Goal: Information Seeking & Learning: Learn about a topic

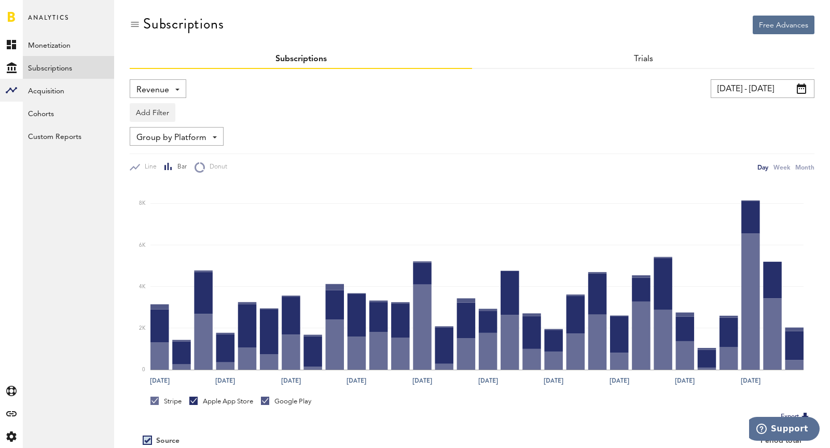
click at [169, 83] on div "Revenue Revenue MRR Actives Trial Status Billing Retries New Subscriptions Rene…" at bounding box center [158, 88] width 57 height 19
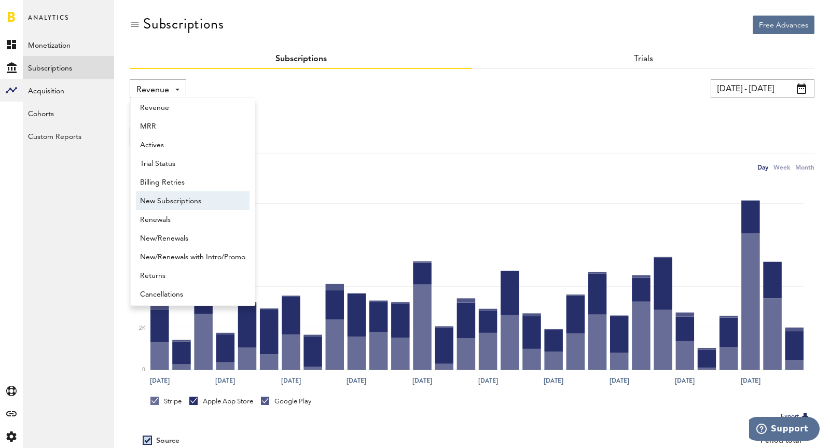
click at [178, 204] on span "New Subscriptions" at bounding box center [192, 201] width 105 height 18
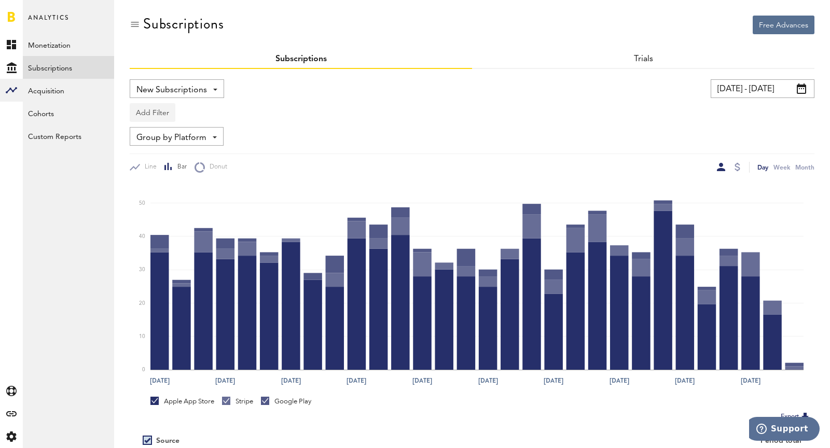
click at [144, 112] on button "Add Filter" at bounding box center [153, 112] width 46 height 19
click at [156, 137] on li "Platforms" at bounding box center [177, 139] width 84 height 19
click at [160, 112] on div "Platforms" at bounding box center [167, 114] width 45 height 18
click at [178, 174] on span "Stripe" at bounding box center [179, 176] width 79 height 18
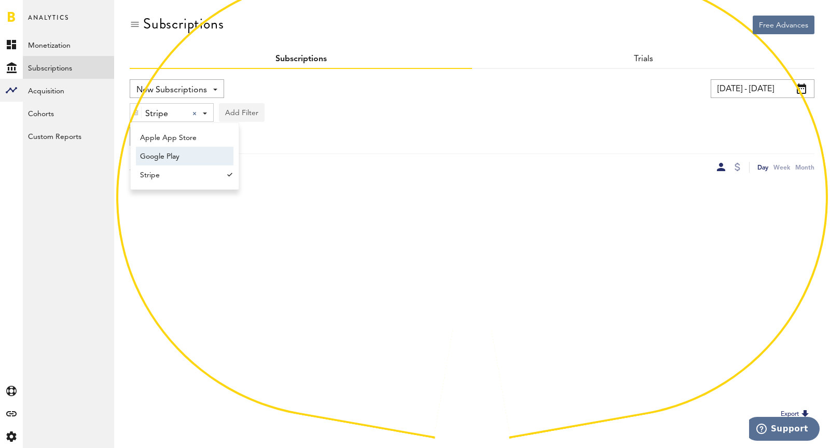
click at [239, 119] on button "Add Filter" at bounding box center [242, 112] width 46 height 19
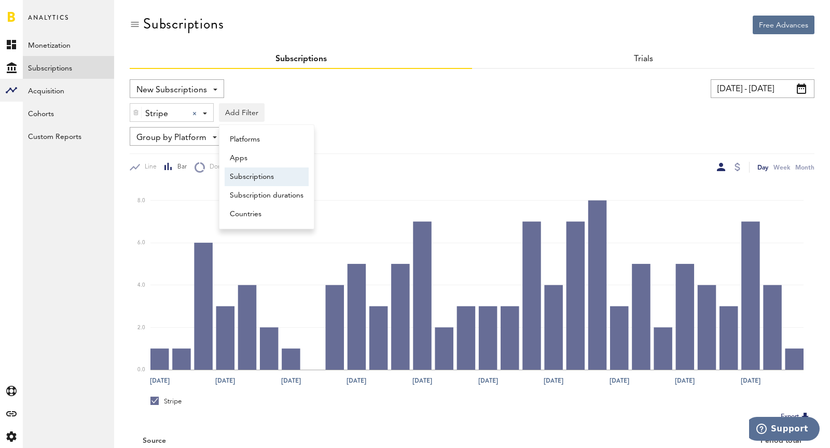
click at [250, 180] on li "Subscriptions" at bounding box center [267, 177] width 84 height 19
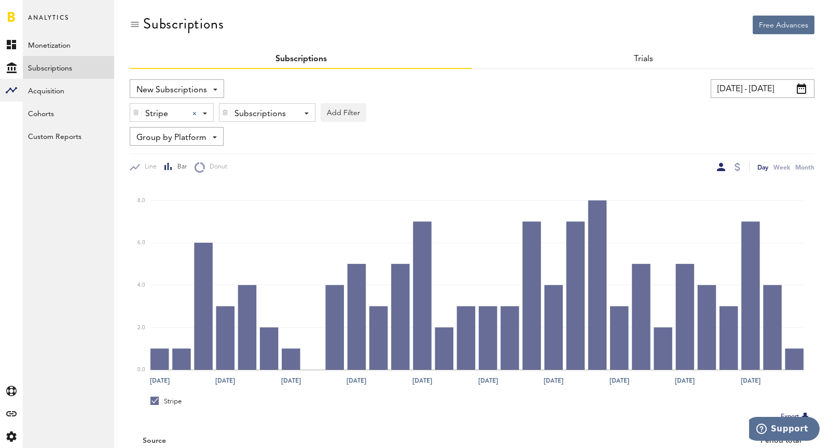
click at [251, 108] on div "Subscriptions" at bounding box center [263, 114] width 58 height 18
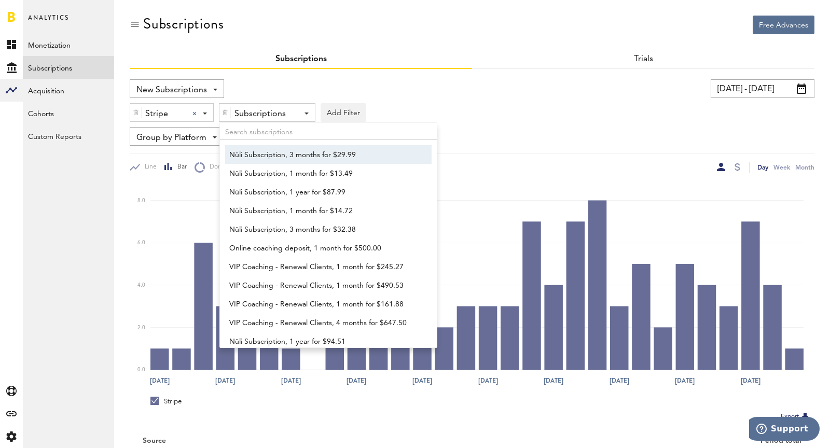
click at [265, 160] on span "Nüli Subscription, 3 months for $29.99" at bounding box center [323, 155] width 188 height 18
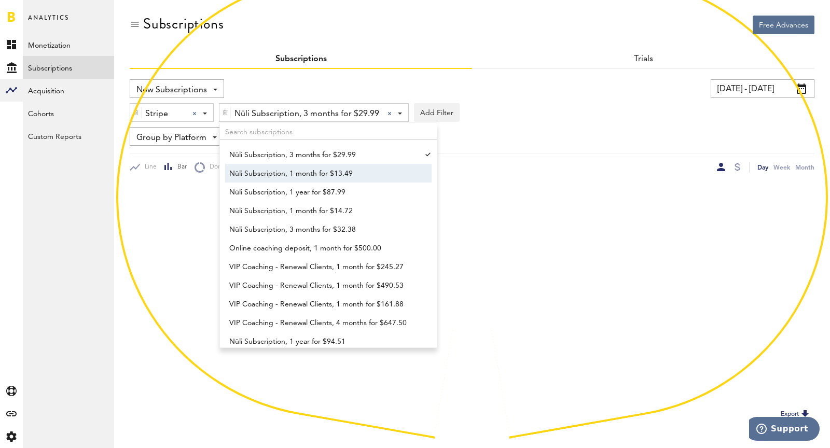
click at [269, 178] on span "Nüli Subscription, 1 month for $13.49" at bounding box center [323, 174] width 188 height 18
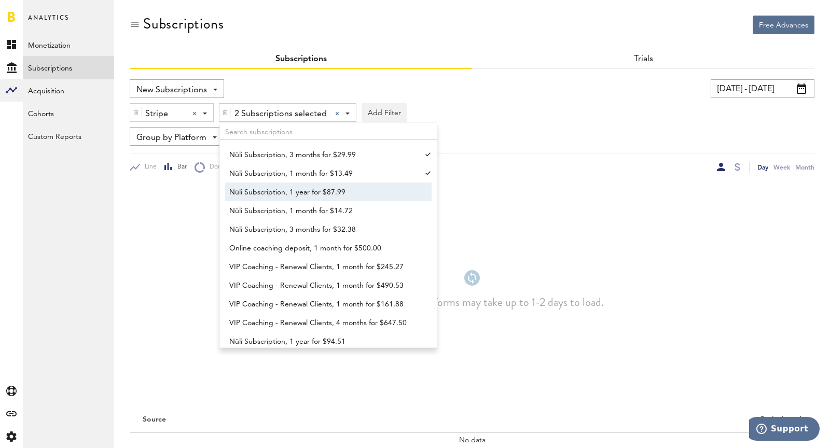
click at [270, 189] on span "Nüli Subscription, 1 year for $87.99" at bounding box center [323, 193] width 188 height 18
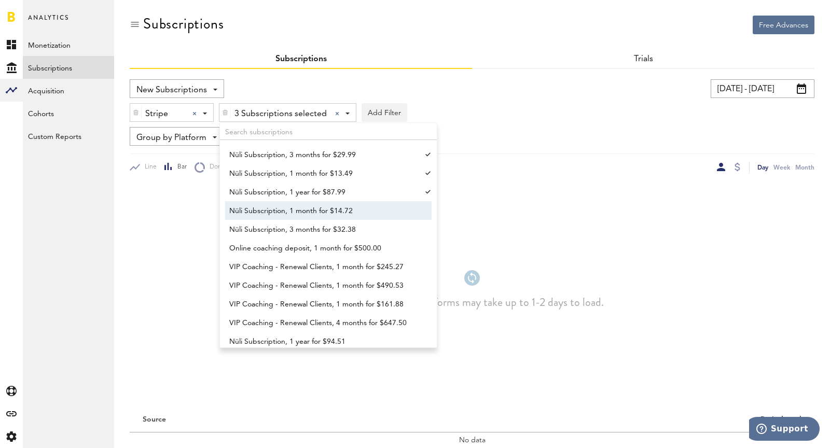
click at [278, 216] on span "Nüli Subscription, 1 month for $14.72" at bounding box center [323, 211] width 188 height 18
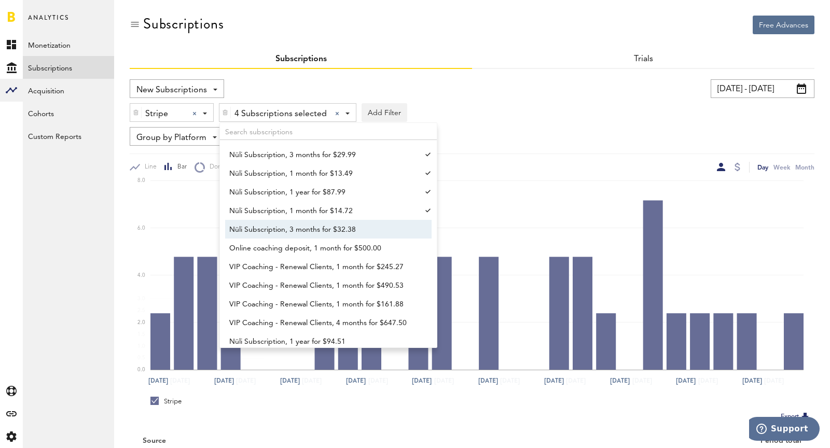
click at [288, 229] on span "Nüli Subscription, 3 months for $32.38" at bounding box center [323, 230] width 188 height 18
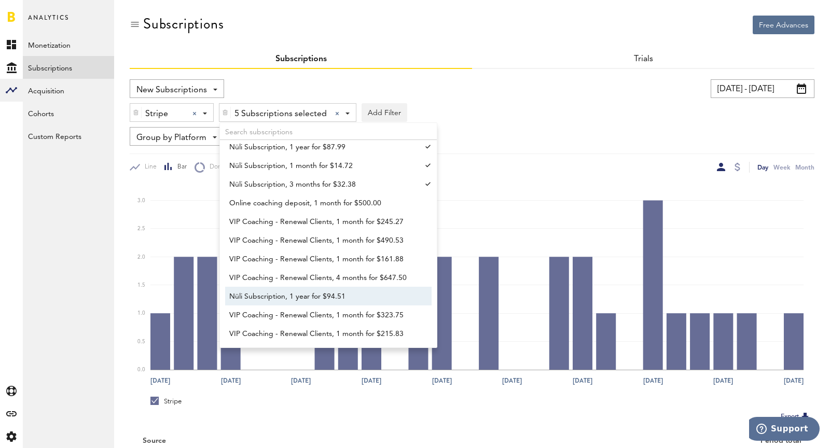
click at [308, 292] on span "Nüli Subscription, 1 year for $94.51" at bounding box center [323, 297] width 188 height 18
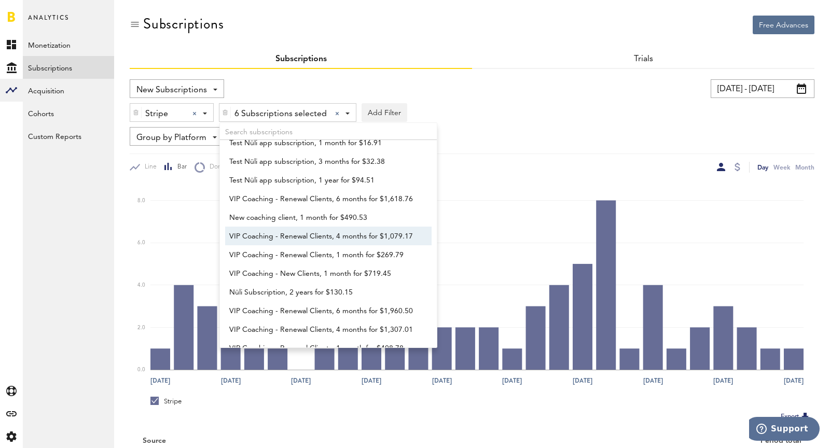
scroll to position [353, 0]
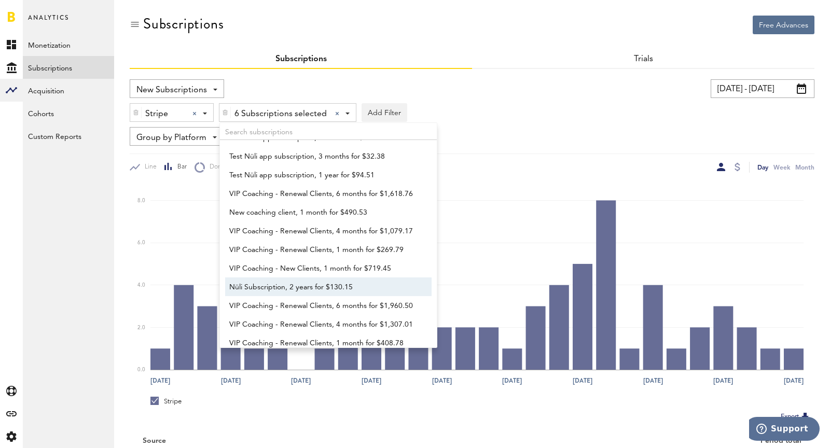
click at [306, 292] on span "Nüli Subscription, 2 years for $130.15" at bounding box center [323, 288] width 188 height 18
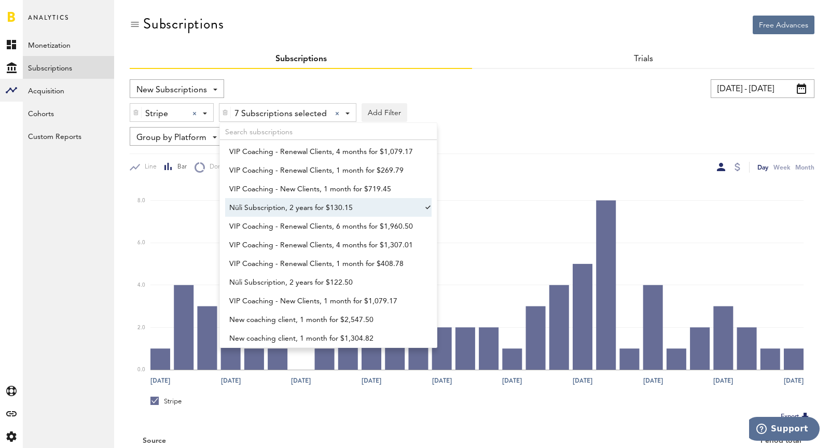
scroll to position [443, 0]
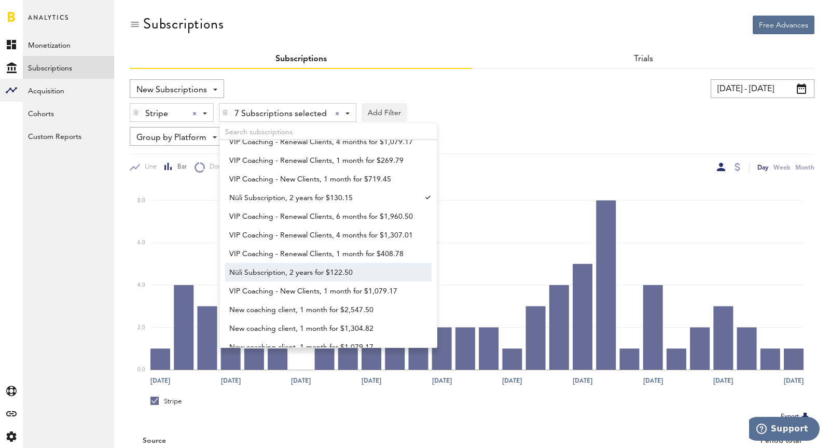
click at [296, 268] on span "Nüli Subscription, 2 years for $122.50" at bounding box center [323, 273] width 188 height 18
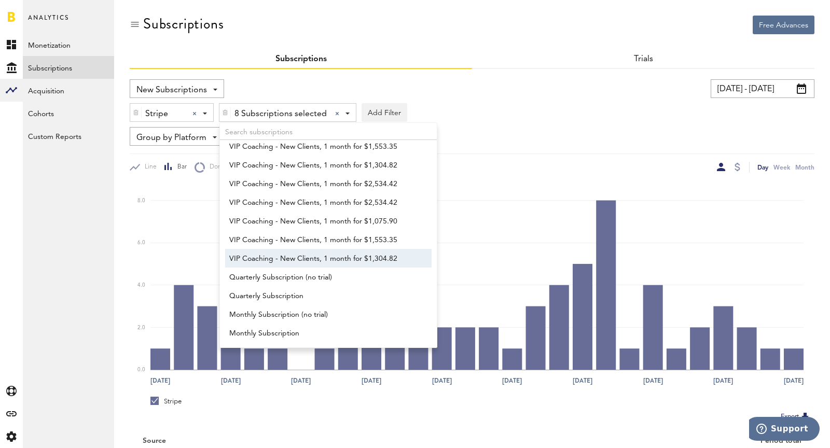
scroll to position [756, 0]
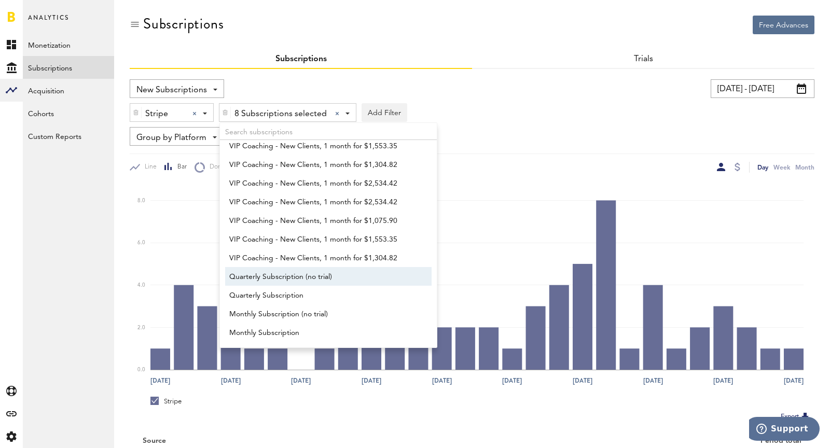
click at [295, 277] on span "Quarterly Subscription (no trial)" at bounding box center [323, 277] width 188 height 18
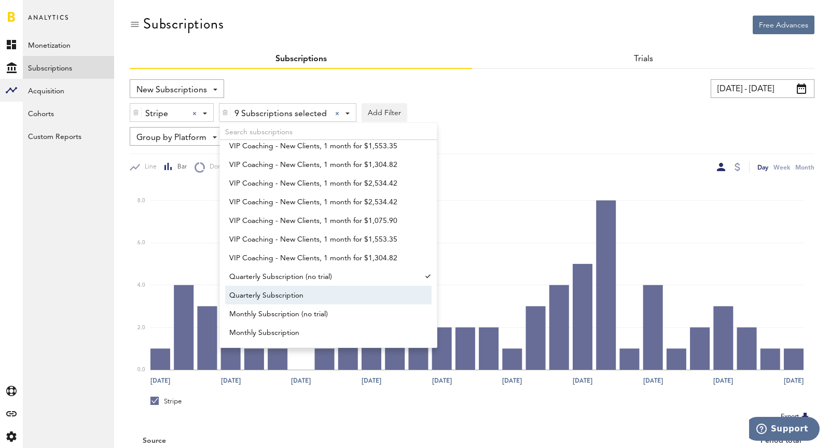
click at [299, 296] on span "Quarterly Subscription" at bounding box center [323, 296] width 188 height 18
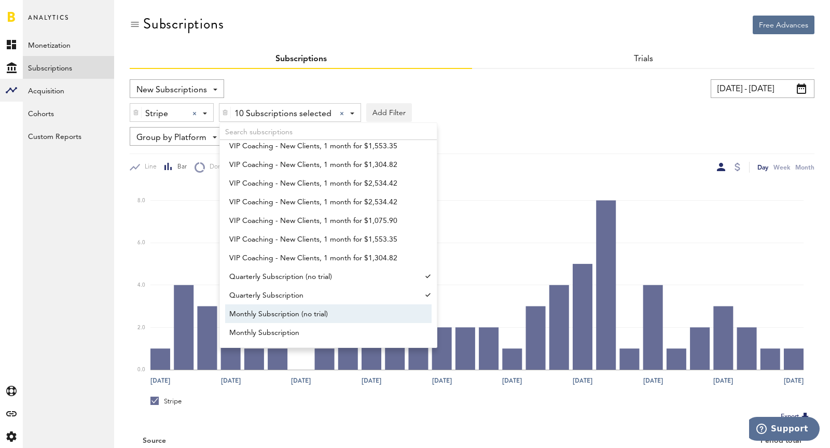
click at [305, 311] on span "Monthly Subscription (no trial)" at bounding box center [323, 315] width 188 height 18
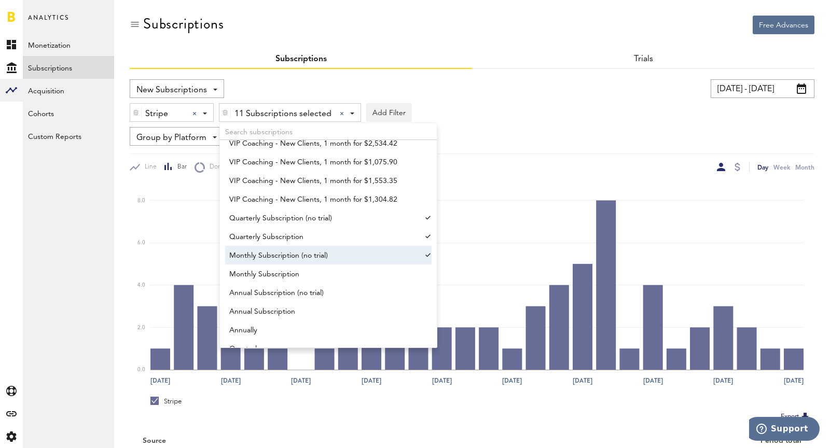
scroll to position [826, 0]
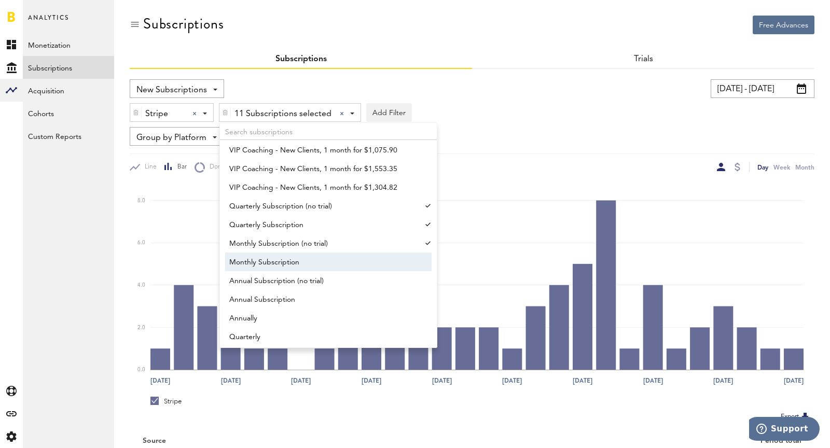
click at [317, 258] on span "Monthly Subscription" at bounding box center [323, 263] width 188 height 18
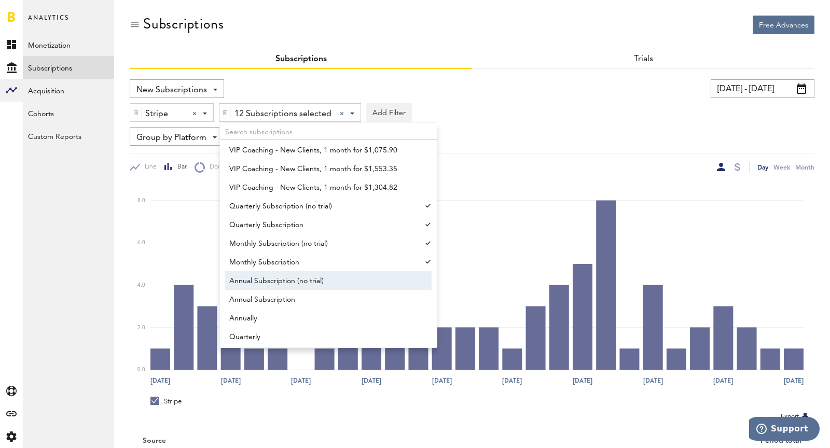
click at [329, 281] on span "Annual Subscription (no trial)" at bounding box center [323, 281] width 188 height 18
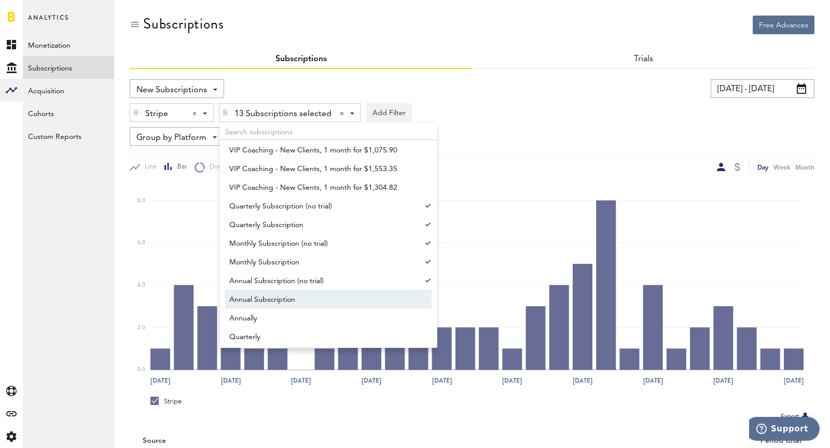
click at [333, 300] on span "Annual Subscription" at bounding box center [323, 300] width 188 height 18
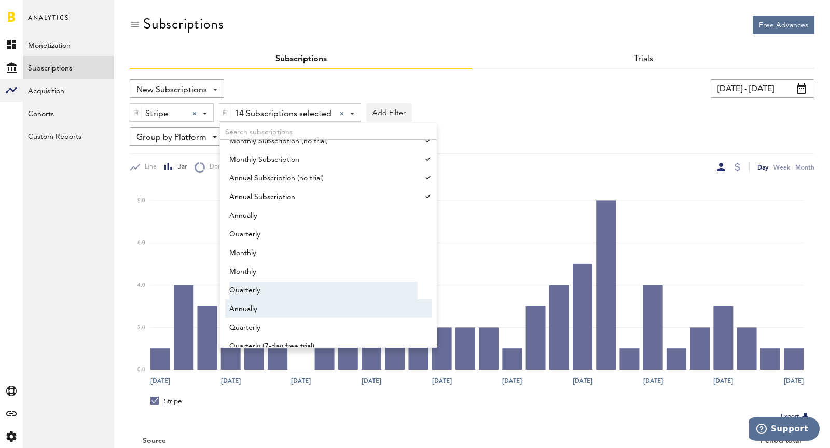
scroll to position [932, 0]
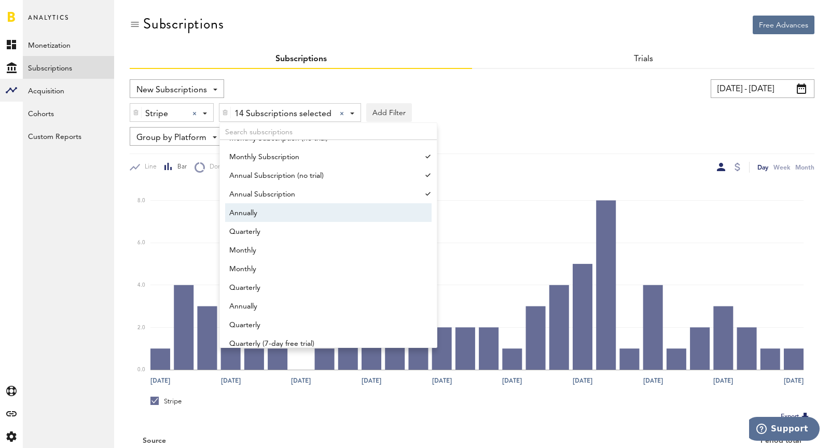
click at [292, 215] on span "Annually" at bounding box center [323, 213] width 188 height 18
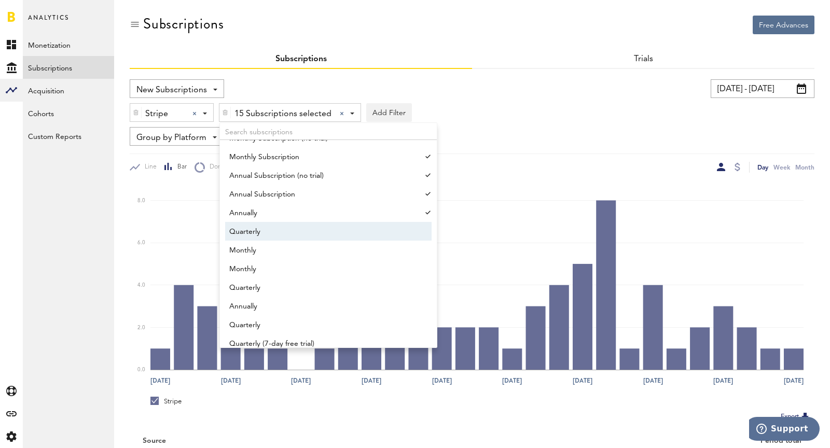
click at [305, 236] on span "Quarterly" at bounding box center [323, 232] width 188 height 18
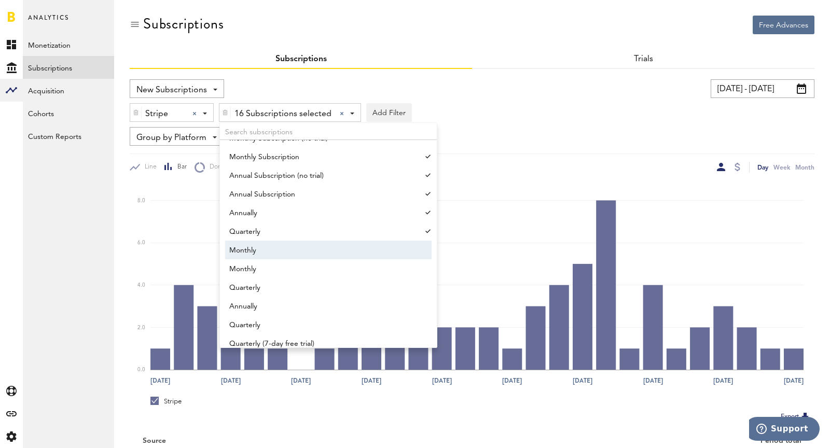
click at [299, 253] on span "Monthly" at bounding box center [323, 251] width 188 height 18
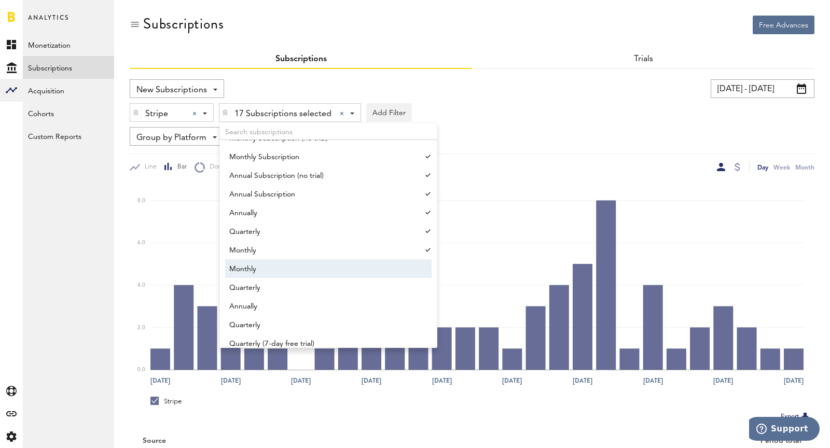
click at [303, 273] on span "Monthly" at bounding box center [323, 269] width 188 height 18
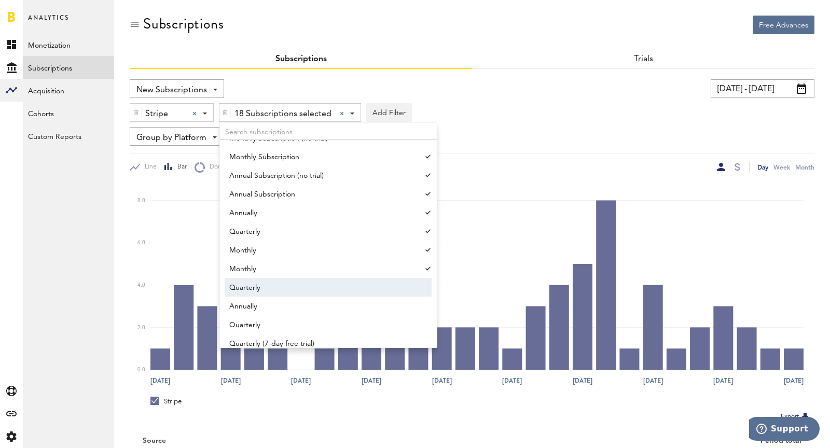
click at [306, 287] on span "Quarterly" at bounding box center [323, 288] width 188 height 18
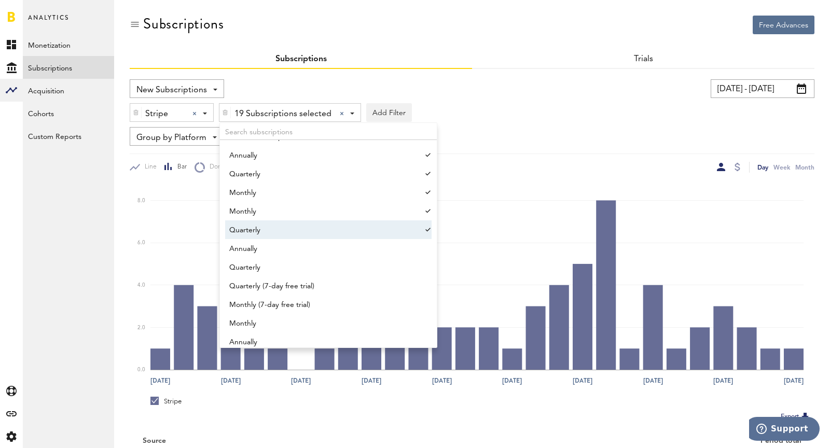
scroll to position [990, 0]
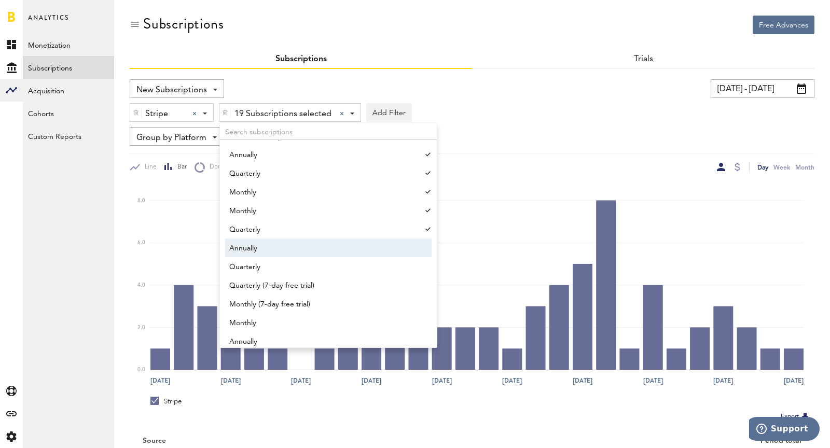
click at [269, 246] on span "Annually" at bounding box center [323, 249] width 188 height 18
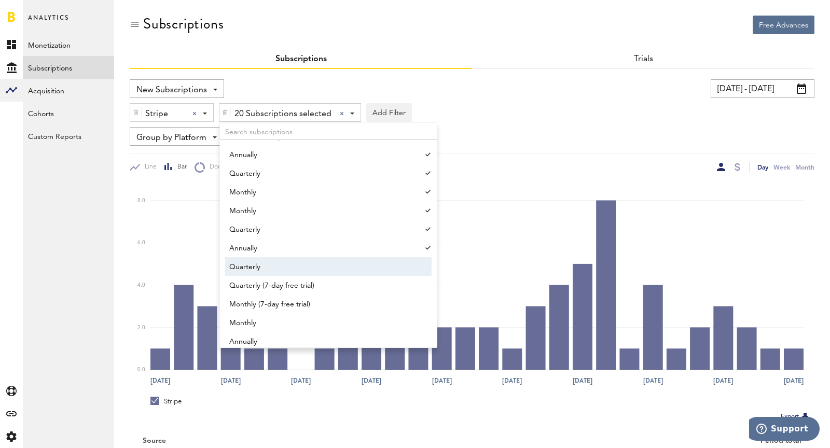
click at [283, 269] on span "Quarterly" at bounding box center [323, 267] width 188 height 18
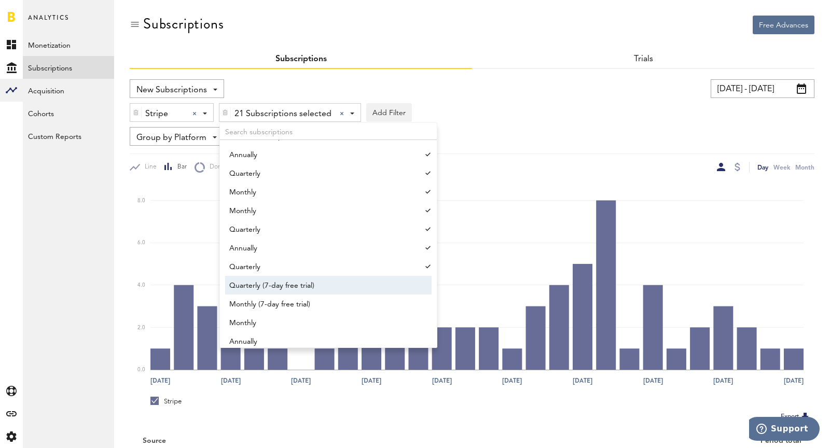
click at [294, 289] on span "Quarterly (7-day free trial)" at bounding box center [323, 286] width 188 height 18
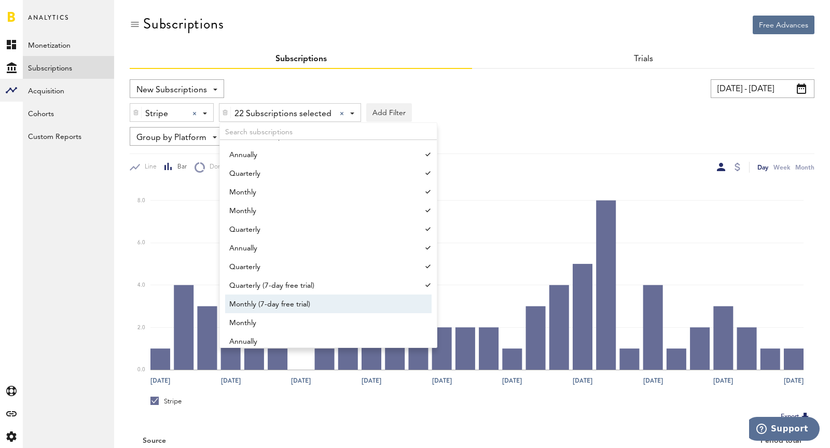
click at [302, 308] on span "Monthly (7-day free trial)" at bounding box center [323, 305] width 188 height 18
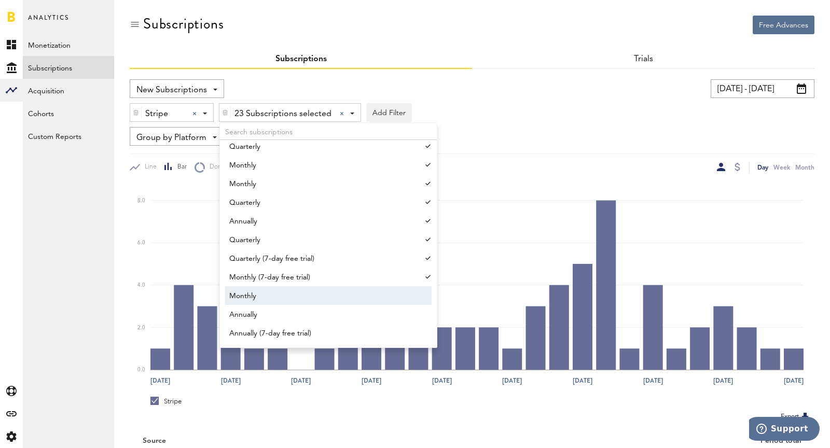
click at [293, 291] on span "Monthly" at bounding box center [323, 296] width 188 height 18
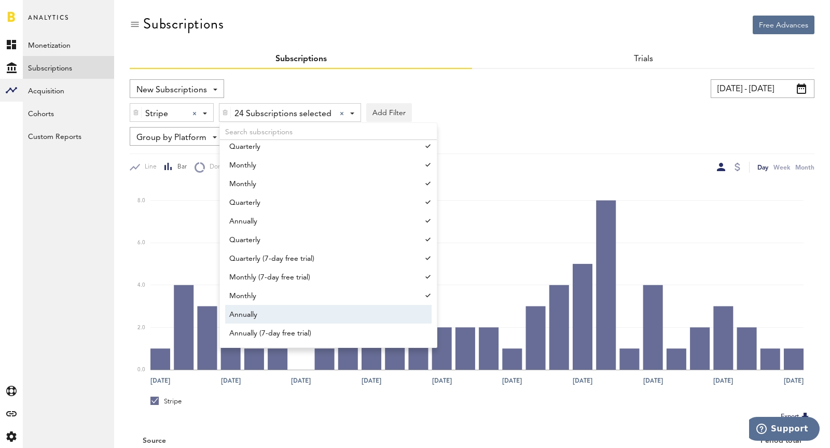
click at [303, 309] on span "Annually" at bounding box center [323, 315] width 188 height 18
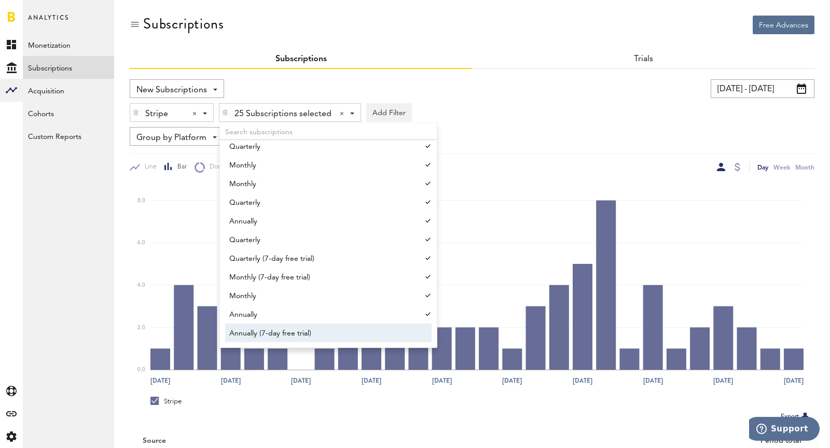
click at [317, 328] on span "Annually (7-day free trial)" at bounding box center [323, 334] width 188 height 18
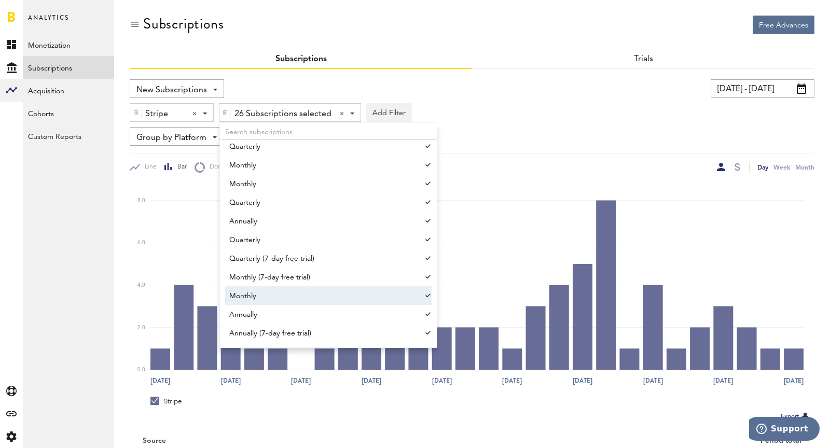
click at [678, 112] on div "Stripe Stripe Apple App Store Google Play Stripe 26 Subscriptions selected 26 S…" at bounding box center [472, 110] width 685 height 24
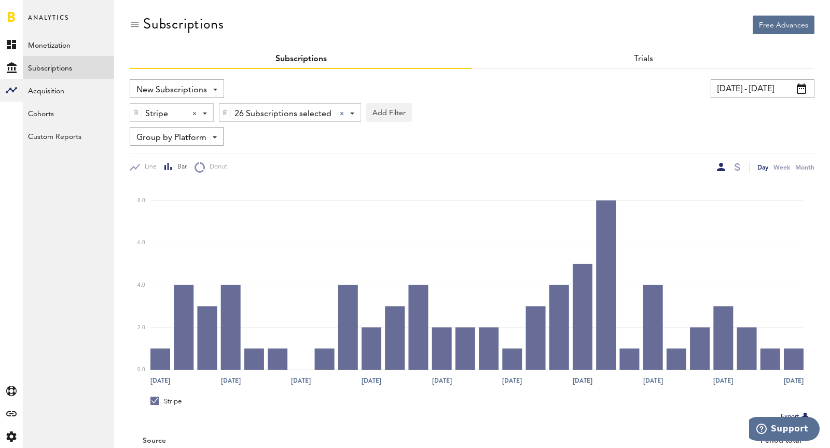
click at [768, 93] on input "[DATE] - [DATE]" at bounding box center [763, 88] width 104 height 19
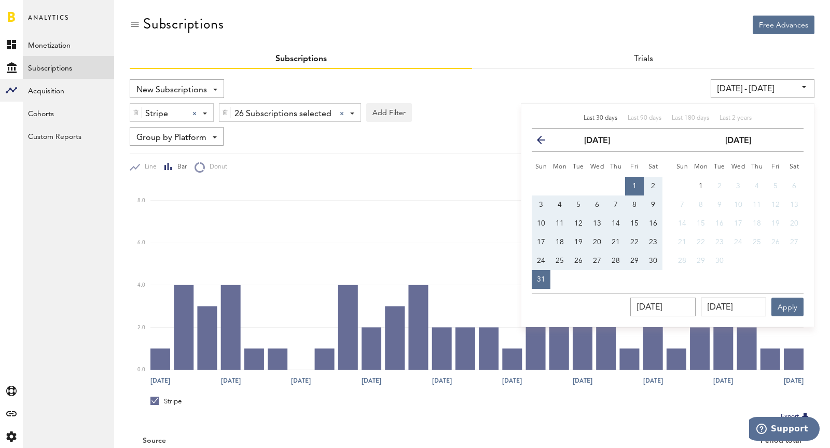
click at [538, 257] on span "24" at bounding box center [541, 260] width 8 height 7
type input "[DATE] - [DATE]"
type input "[DATE]"
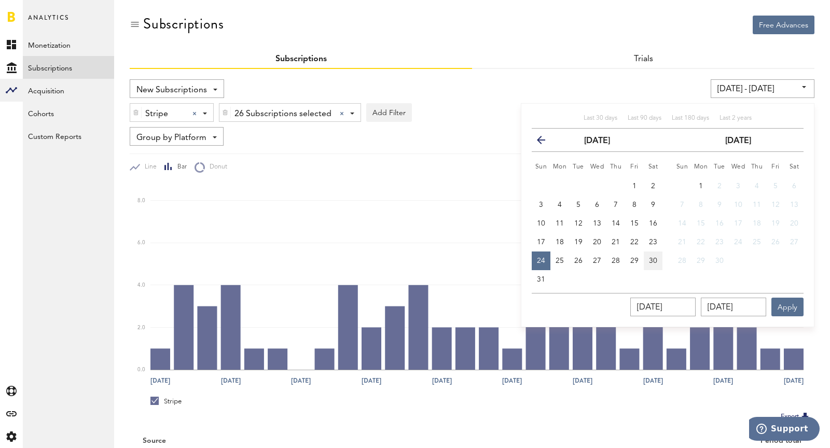
click at [656, 258] on span "30" at bounding box center [653, 260] width 8 height 7
type input "[DATE] - [DATE]"
type input "[DATE]"
click at [782, 308] on button "Apply" at bounding box center [787, 307] width 32 height 19
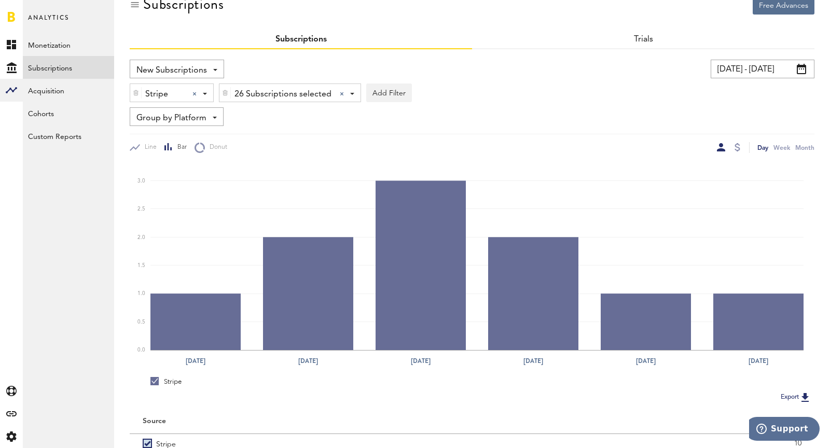
scroll to position [80, 0]
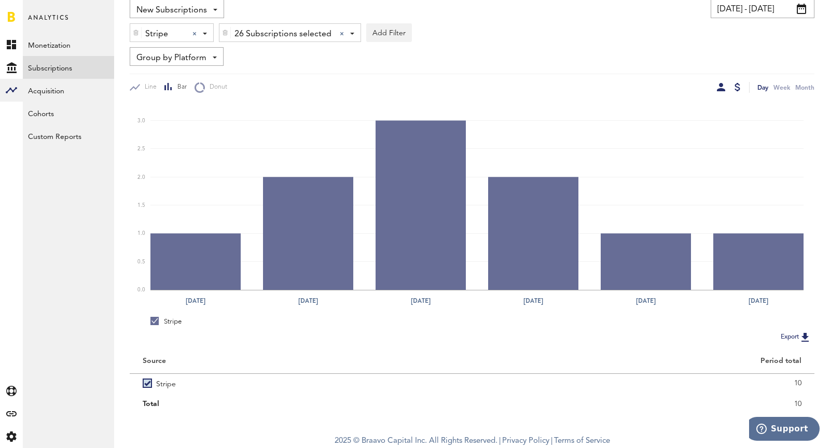
click at [736, 88] on div at bounding box center [738, 87] width 6 height 8
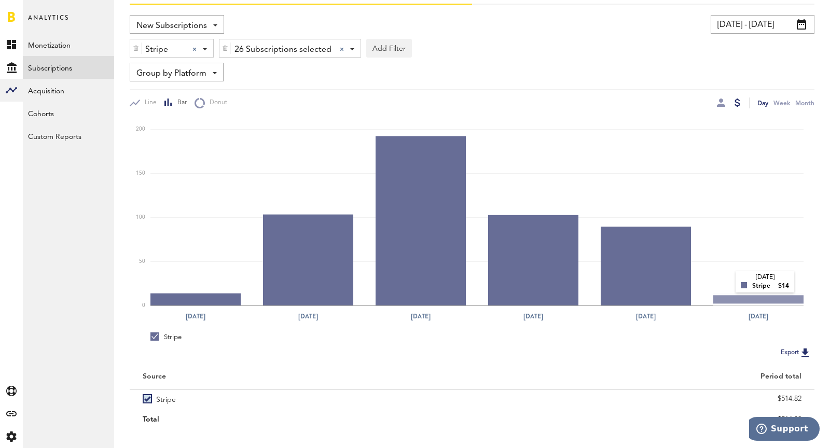
scroll to position [80, 0]
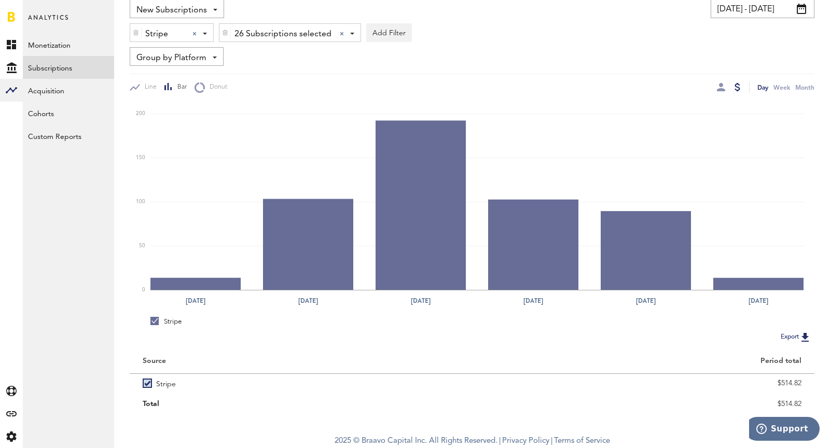
click at [311, 33] on span "26 Subscriptions selected" at bounding box center [282, 34] width 97 height 18
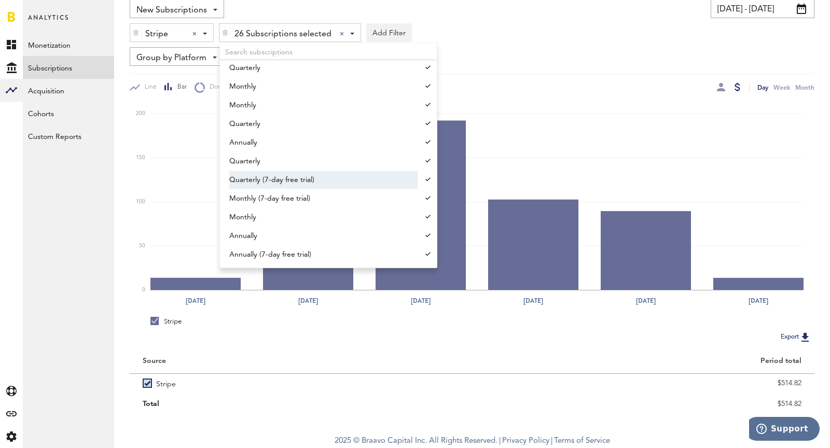
scroll to position [1017, 0]
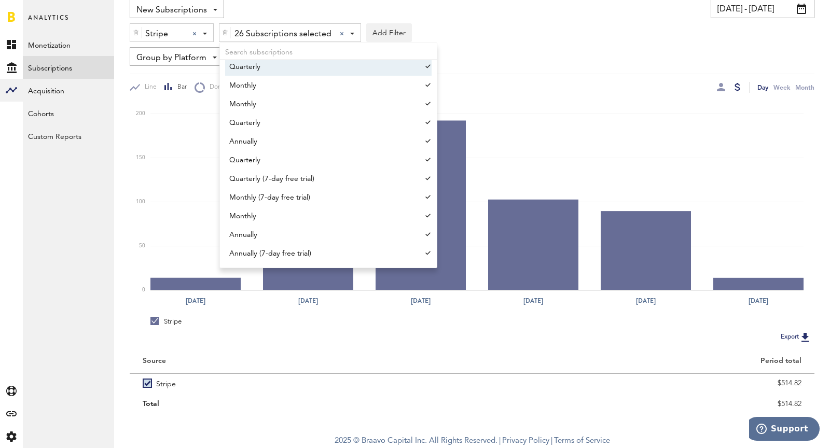
click at [131, 32] on div at bounding box center [135, 33] width 11 height 18
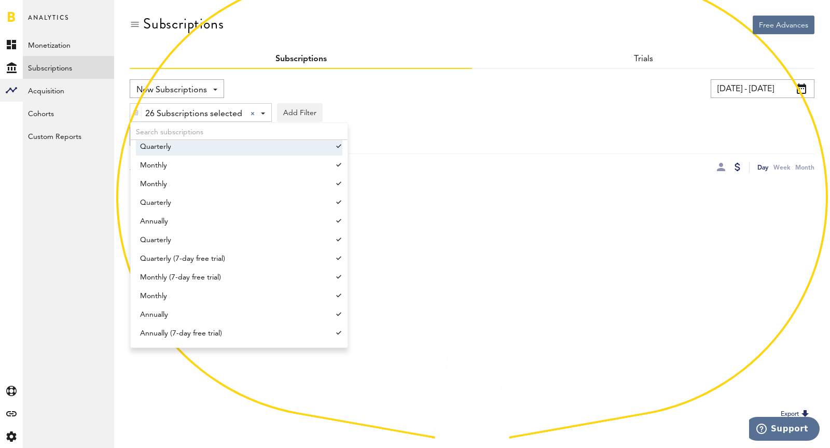
click at [138, 98] on span "New Subscriptions" at bounding box center [171, 90] width 71 height 18
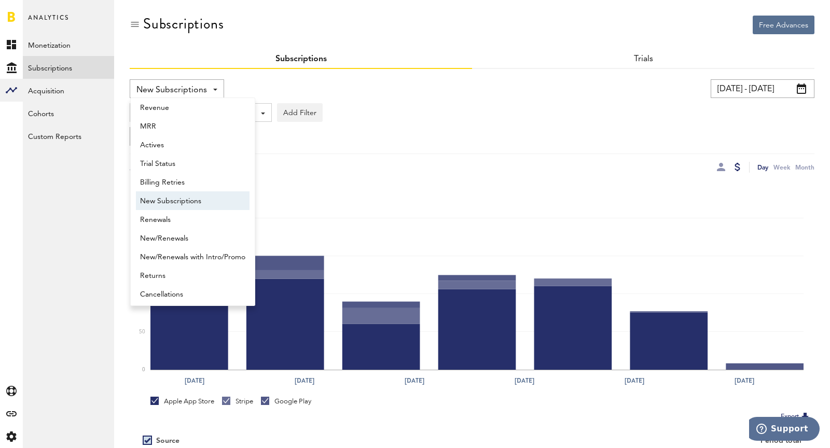
scroll to position [8, 0]
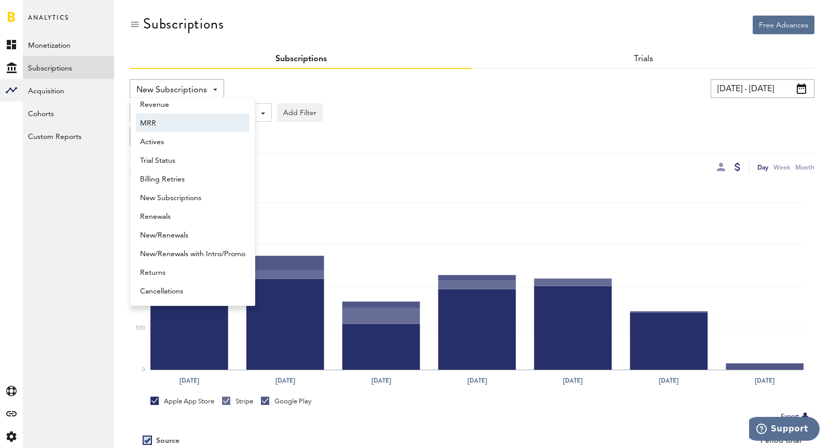
click at [339, 77] on div "New Subscriptions Revenue MRR Actives Trial Status Billing Retries New Subscrip…" at bounding box center [472, 299] width 685 height 460
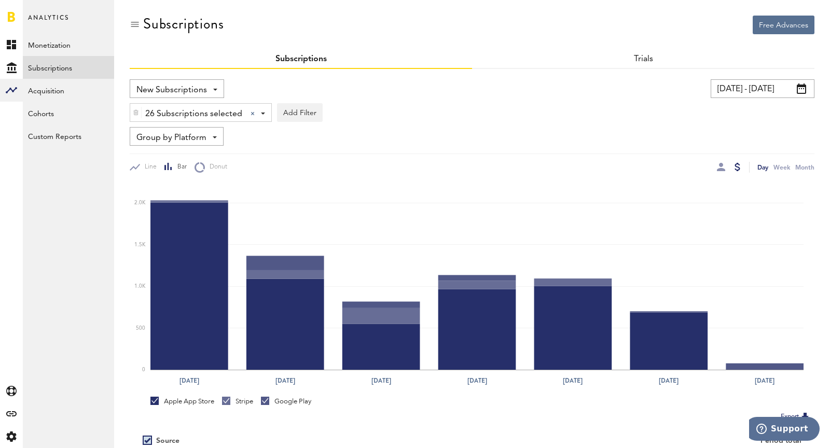
click at [134, 114] on img at bounding box center [136, 112] width 6 height 7
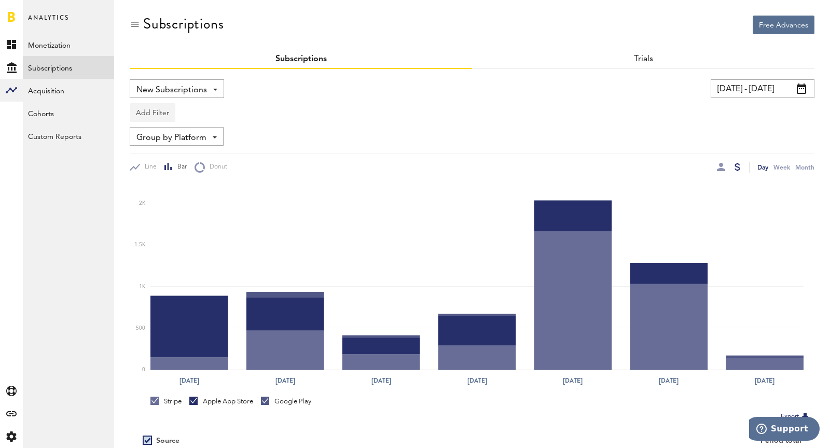
click at [150, 115] on button "Add Filter" at bounding box center [153, 112] width 46 height 19
click at [157, 137] on li "Platforms" at bounding box center [177, 139] width 84 height 19
click at [149, 109] on div "Platforms" at bounding box center [167, 114] width 45 height 18
click at [170, 161] on span "Google Play" at bounding box center [179, 157] width 79 height 18
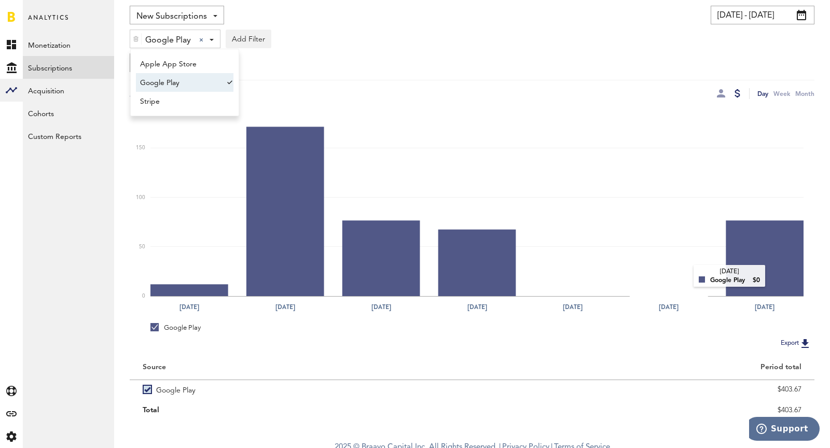
scroll to position [80, 0]
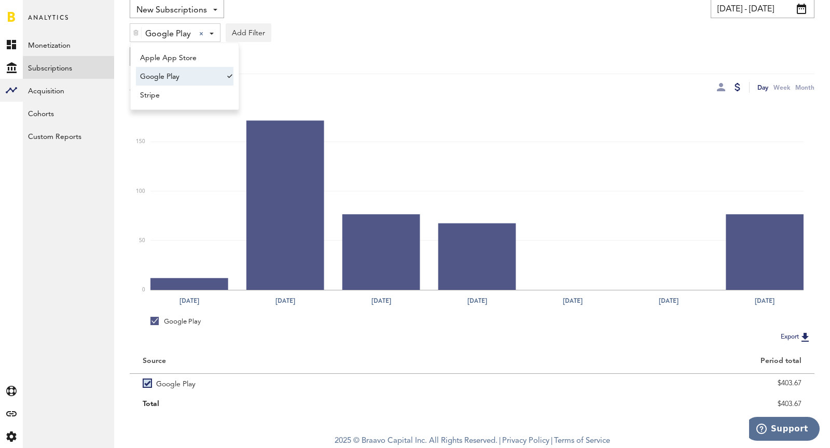
click at [735, 8] on input "[DATE] - [DATE]" at bounding box center [763, 8] width 104 height 19
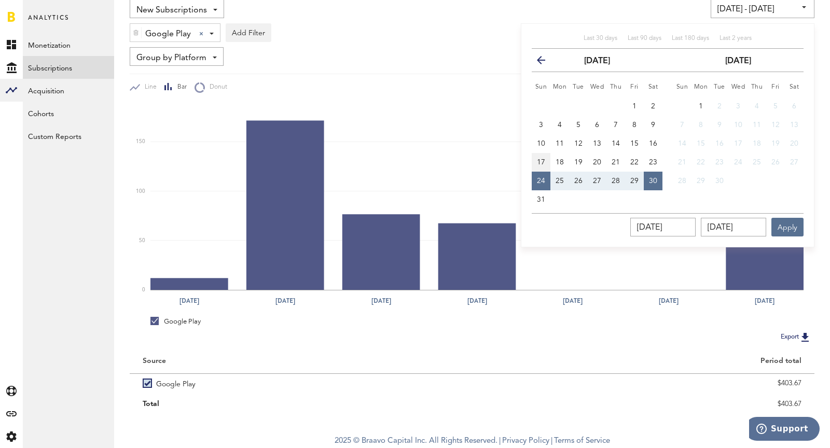
click at [536, 163] on button "17" at bounding box center [541, 162] width 19 height 19
type input "[DATE] - [DATE]"
type input "[DATE]"
click at [665, 162] on td "21" at bounding box center [676, 162] width 29 height 19
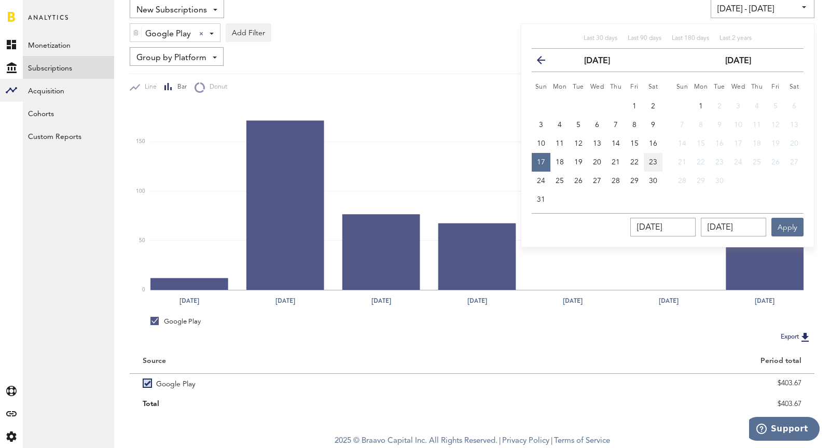
click at [648, 160] on button "23" at bounding box center [653, 162] width 19 height 19
type input "[DATE] - [DATE]"
type input "[DATE]"
click at [793, 226] on button "Apply" at bounding box center [787, 227] width 32 height 19
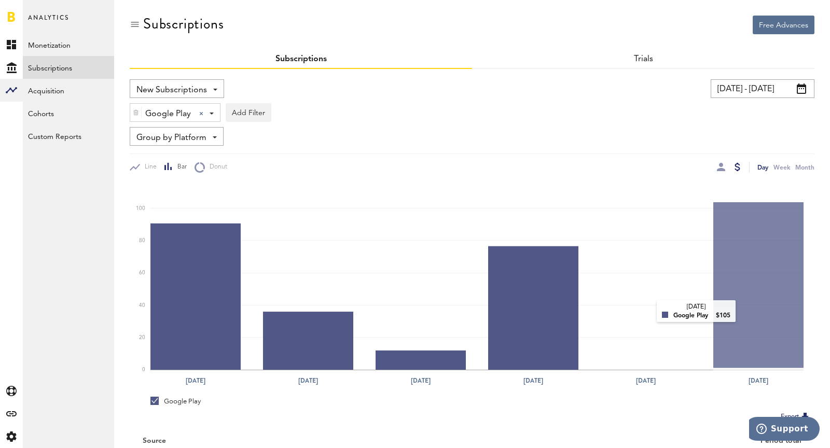
scroll to position [80, 0]
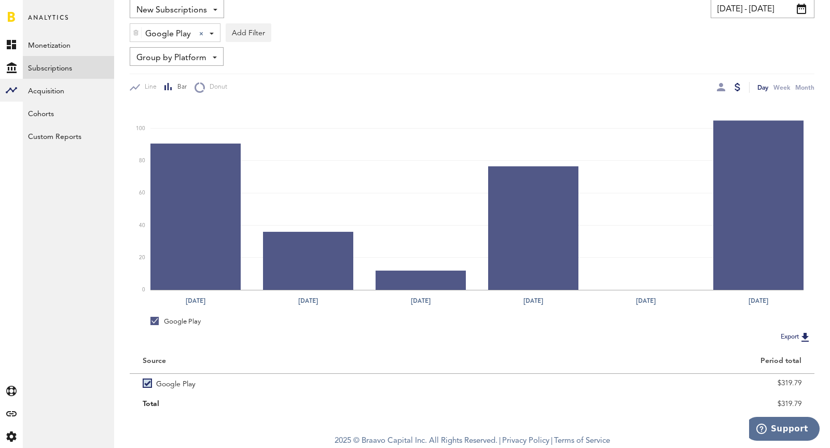
click at [716, 86] on div "Day Week Month" at bounding box center [643, 87] width 342 height 11
click at [720, 87] on div at bounding box center [721, 87] width 8 height 8
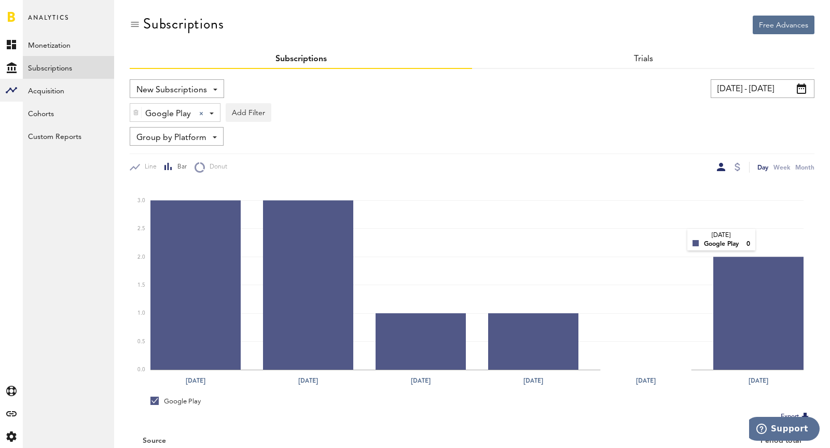
scroll to position [80, 0]
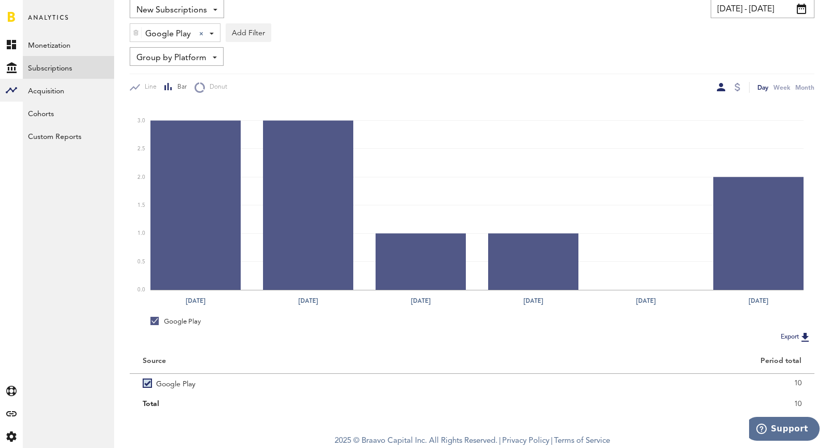
click at [763, 6] on input "[DATE] - [DATE]" at bounding box center [763, 8] width 104 height 19
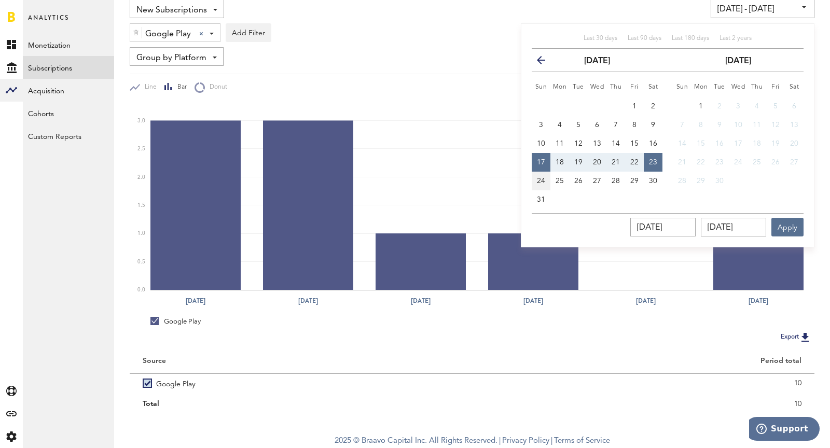
click at [543, 174] on button "24" at bounding box center [541, 181] width 19 height 19
type input "[DATE] - [DATE]"
type input "[DATE]"
click at [651, 185] on button "30" at bounding box center [653, 181] width 19 height 19
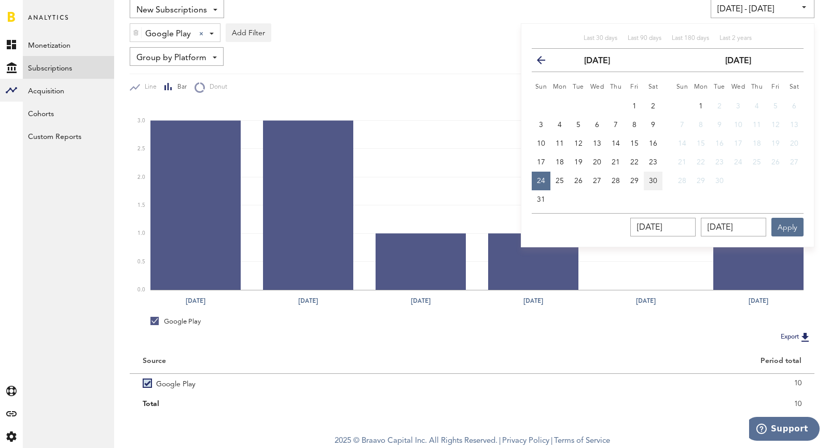
type input "[DATE] - [DATE]"
type input "[DATE]"
click at [791, 227] on button "Apply" at bounding box center [787, 227] width 32 height 19
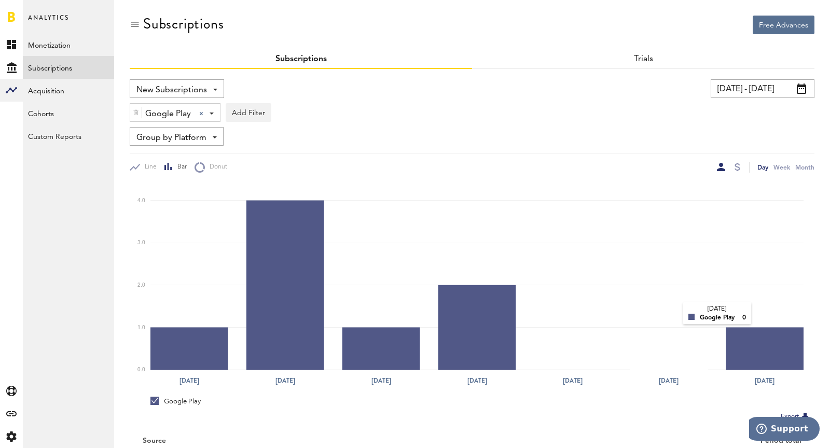
scroll to position [80, 0]
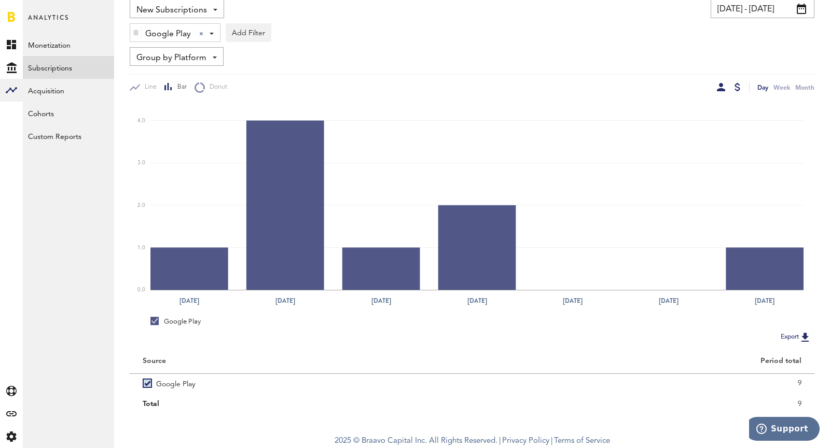
click at [738, 86] on div at bounding box center [738, 87] width 6 height 8
